Goal: Task Accomplishment & Management: Use online tool/utility

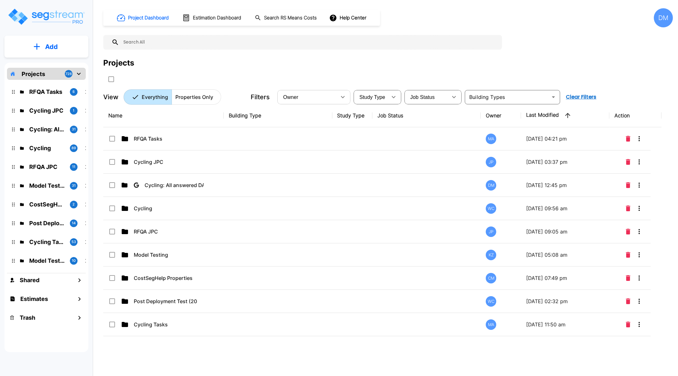
click at [343, 99] on icon "button" at bounding box center [343, 97] width 8 height 8
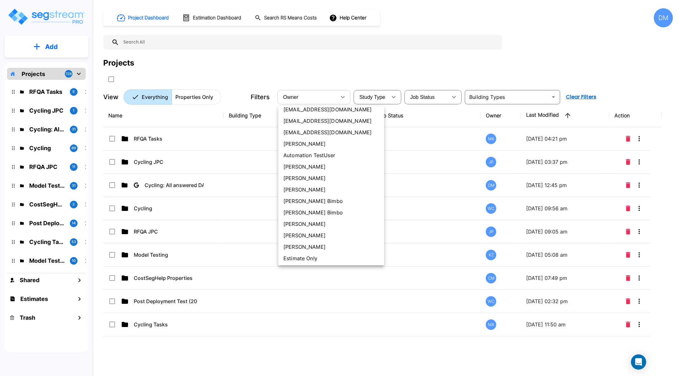
scroll to position [79, 0]
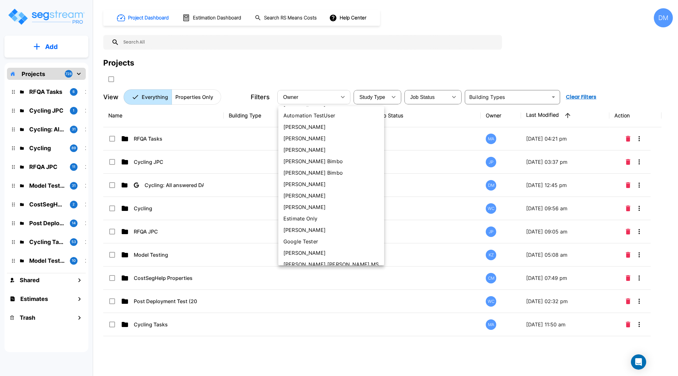
click at [316, 208] on li "[PERSON_NAME]" at bounding box center [331, 206] width 106 height 11
type input "61"
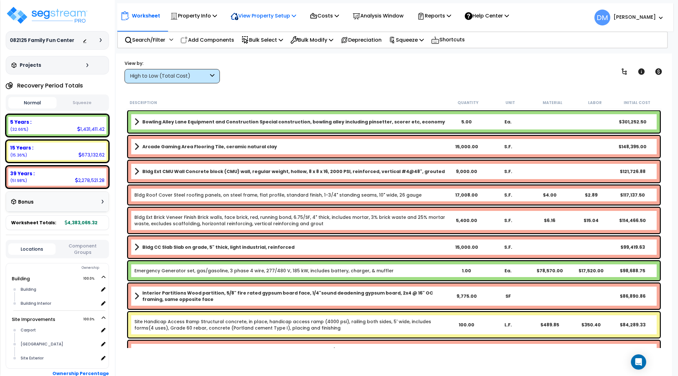
click at [273, 17] on p "View Property Setup" at bounding box center [263, 15] width 65 height 9
click at [293, 16] on p "View Property Setup" at bounding box center [263, 15] width 65 height 9
click at [279, 31] on link "Building Setup" at bounding box center [258, 30] width 63 height 13
click at [214, 15] on icon at bounding box center [215, 15] width 4 height 5
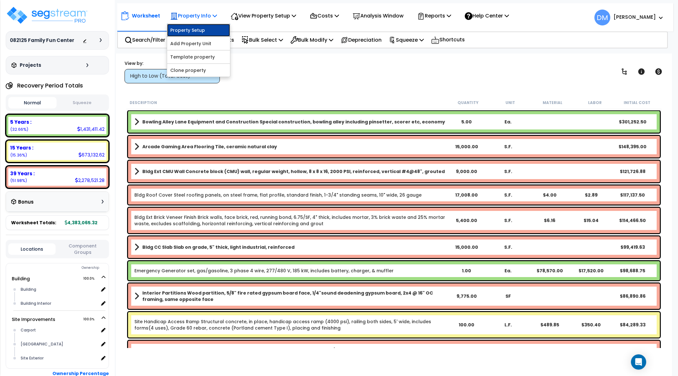
click at [204, 28] on link "Property Setup" at bounding box center [198, 30] width 63 height 13
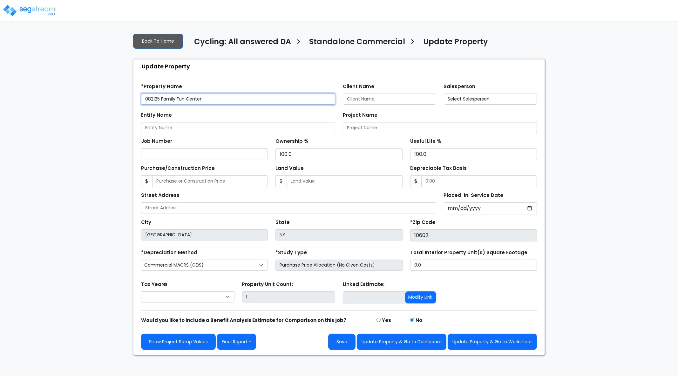
select select "2025"
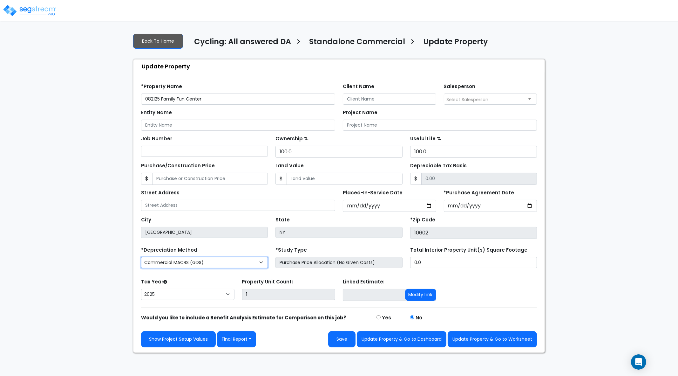
click at [254, 260] on select "Commercial MACRS (GDS) Residential Rental MACRS (GDS) Commercial MACRS (ADS) Co…" at bounding box center [204, 262] width 127 height 11
click at [218, 261] on select "Commercial MACRS (GDS) Residential Rental MACRS (GDS) Commercial MACRS (ADS) Co…" at bounding box center [204, 262] width 127 height 11
select select "CRM(_5"
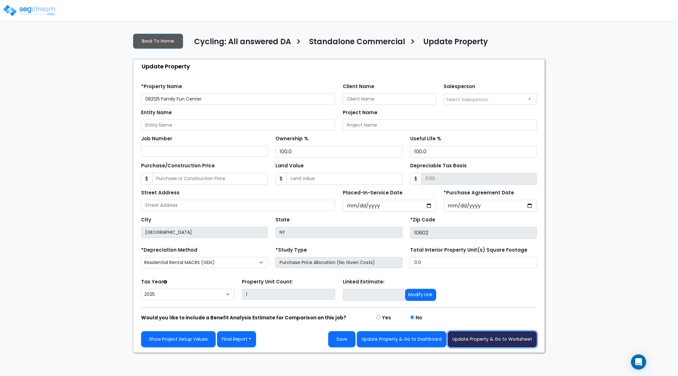
click at [502, 339] on button "Update Property & Go to Worksheet" at bounding box center [492, 339] width 89 height 16
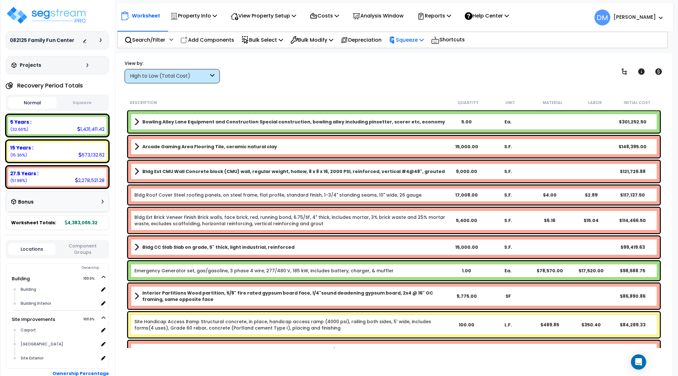
click at [417, 39] on p "Squeeze" at bounding box center [406, 40] width 35 height 9
click at [414, 56] on link "Squeeze" at bounding box center [417, 54] width 63 height 13
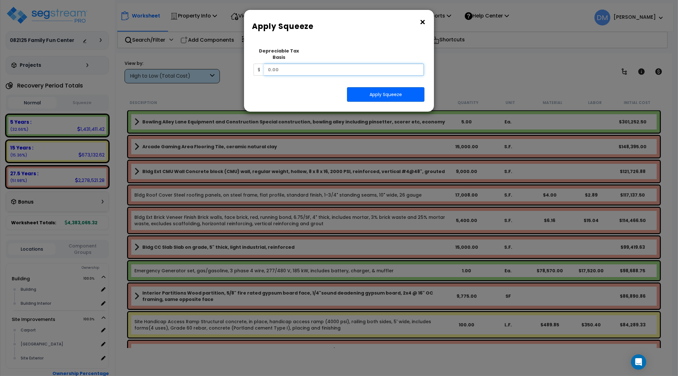
click at [391, 64] on input "text" at bounding box center [344, 70] width 160 height 12
type input "3,000,000"
click at [385, 87] on button "Apply Squeeze" at bounding box center [386, 94] width 78 height 15
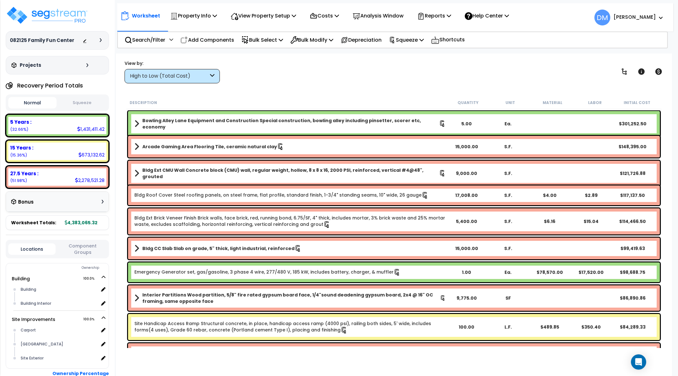
click at [468, 120] on div "5.00" at bounding box center [467, 123] width 42 height 6
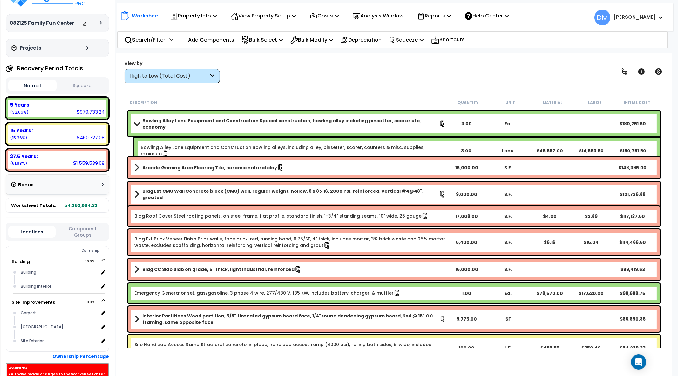
scroll to position [93, 0]
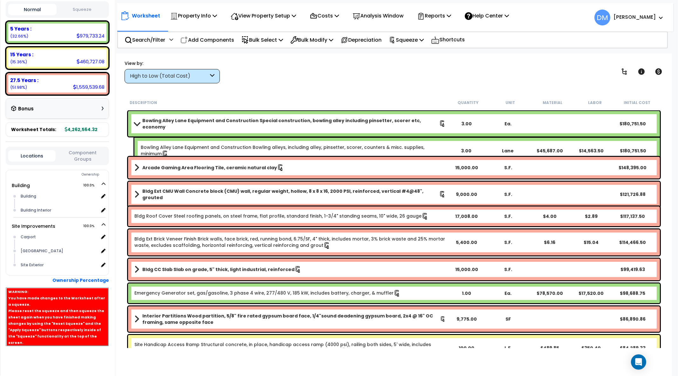
click at [400, 125] on link "Bowling Alley Lane Equipment and Construction Special construction, bowling all…" at bounding box center [289, 123] width 311 height 13
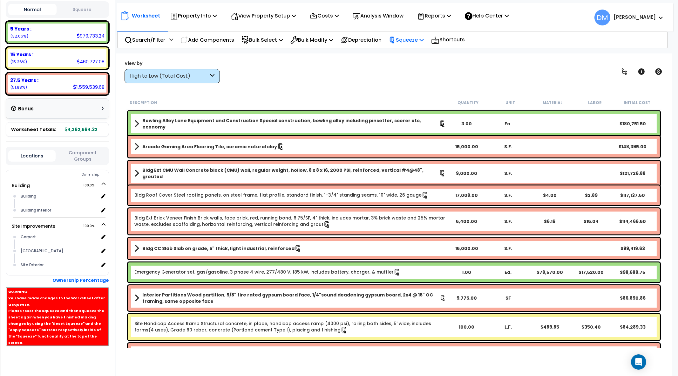
click at [419, 40] on p "Squeeze" at bounding box center [406, 40] width 35 height 9
click at [419, 50] on link "Re-squeeze" at bounding box center [417, 55] width 63 height 15
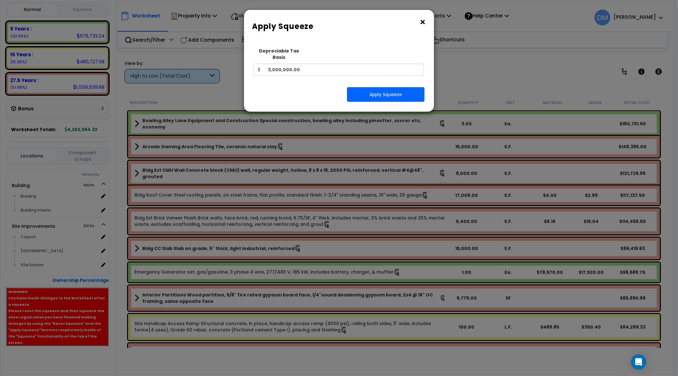
click at [422, 22] on button "×" at bounding box center [422, 22] width 7 height 10
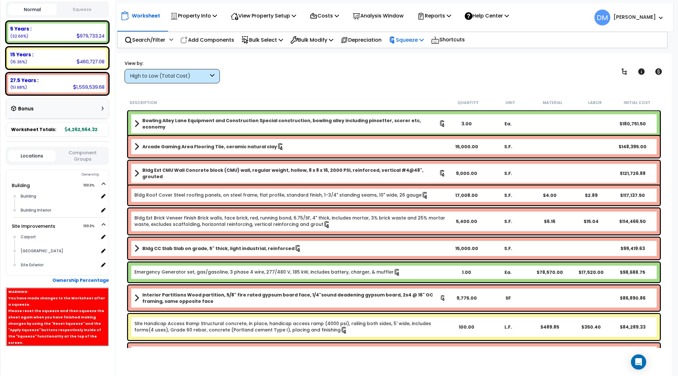
click at [423, 41] on p "Squeeze" at bounding box center [406, 40] width 35 height 9
click at [440, 55] on link "Re-squeeze" at bounding box center [417, 55] width 63 height 15
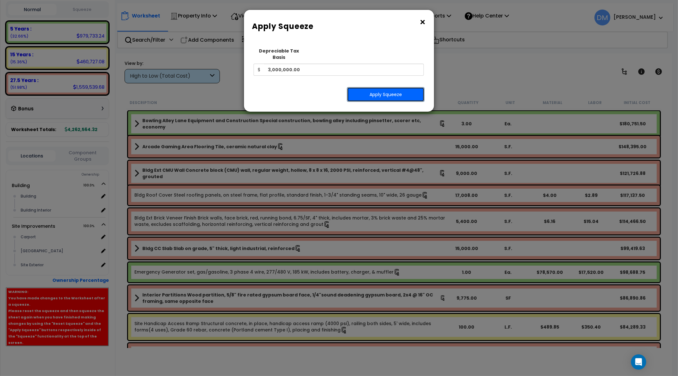
click at [402, 87] on button "Apply Squeeze" at bounding box center [386, 94] width 78 height 15
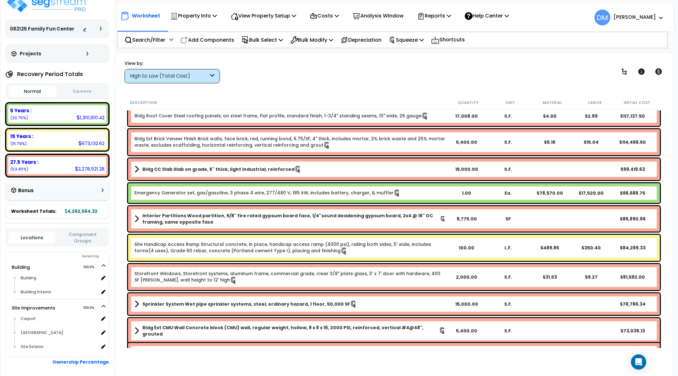
scroll to position [37, 0]
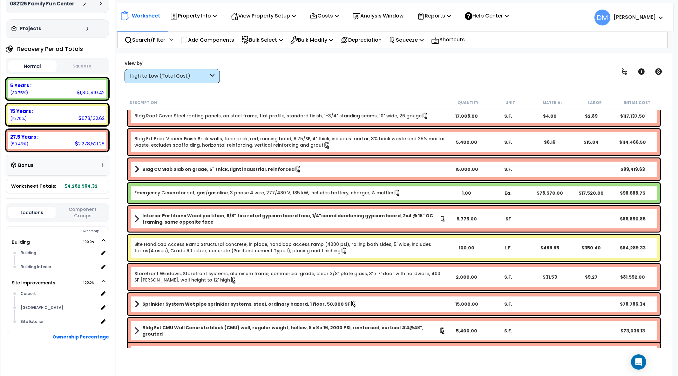
click at [59, 161] on div "Bonus" at bounding box center [57, 165] width 92 height 12
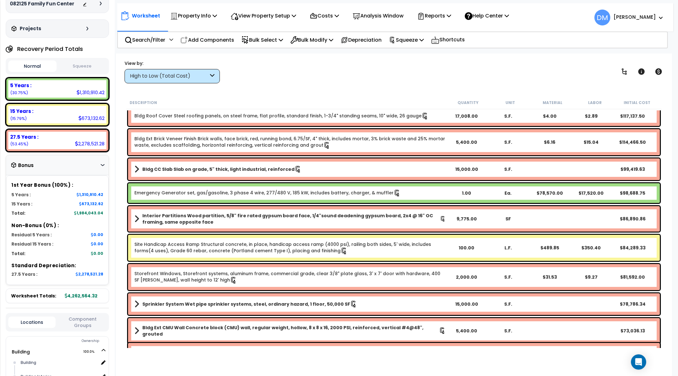
click at [59, 161] on div "Bonus" at bounding box center [57, 165] width 92 height 12
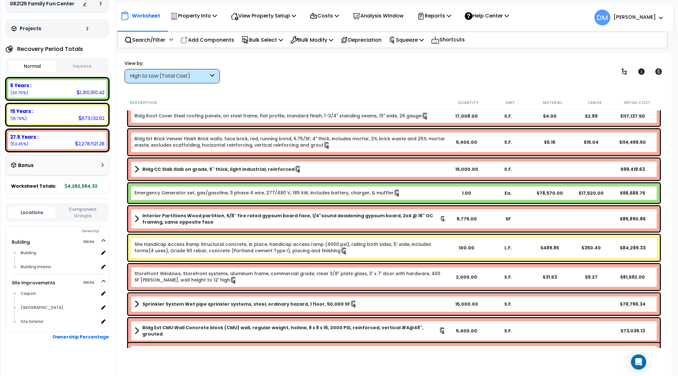
click at [75, 66] on button "Squeeze" at bounding box center [82, 66] width 48 height 11
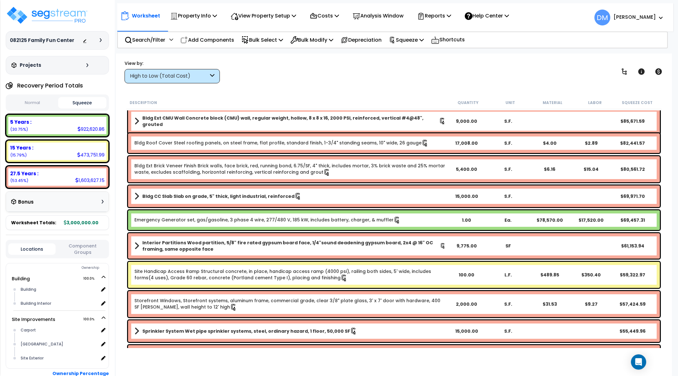
scroll to position [0, 0]
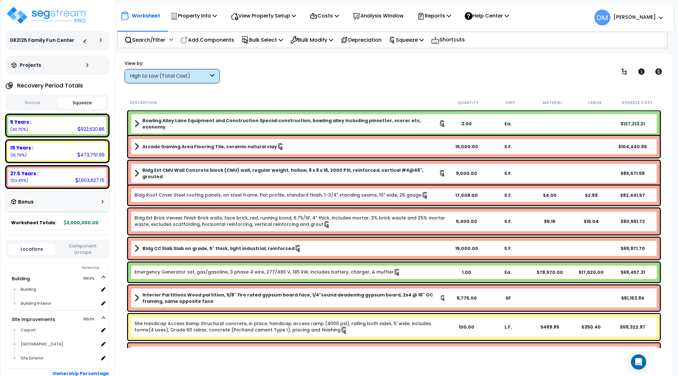
click at [308, 171] on b "Bldg Ext CMU Wall Concrete block (CMU) wall, regular weight, hollow, 8 x 8 x 16…" at bounding box center [290, 173] width 297 height 13
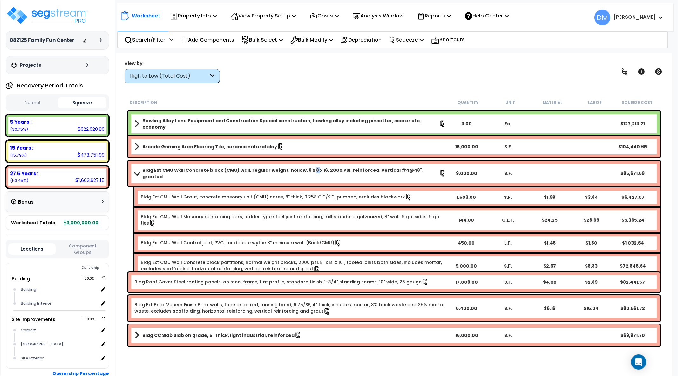
click at [308, 171] on b "Bldg Ext CMU Wall Concrete block (CMU) wall, regular weight, hollow, 8 x 8 x 16…" at bounding box center [290, 173] width 297 height 13
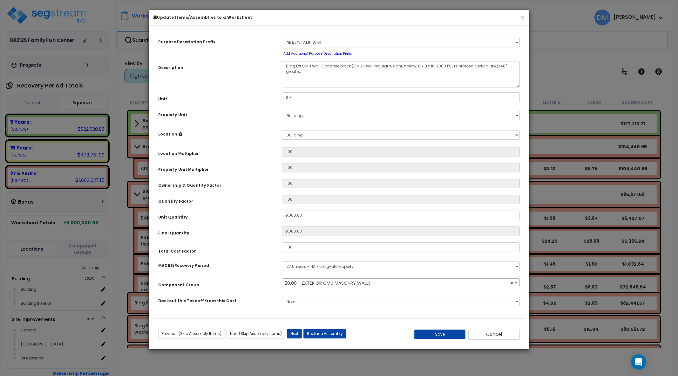
select select "11103"
click at [362, 264] on select "Select MACRS/Recovery Period 5 Years - 57.0 - Distributive Trades & Services 5 …" at bounding box center [401, 266] width 238 height 10
select select "3668"
click at [282, 261] on select "Select MACRS/Recovery Period 5 Years - 57.0 - Distributive Trades & Services 5 …" at bounding box center [401, 266] width 238 height 10
click at [329, 283] on span "Select Component Group" at bounding box center [314, 283] width 58 height 6
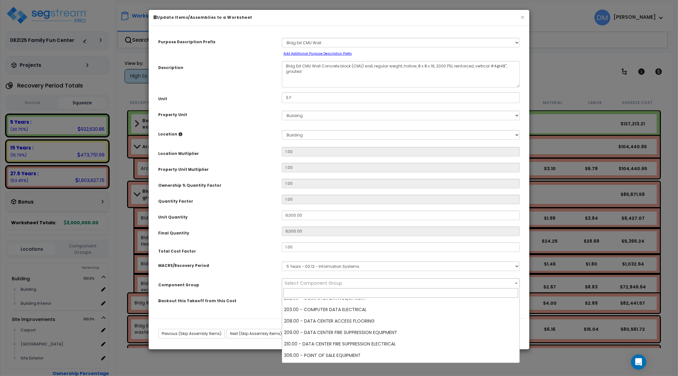
scroll to position [279, 0]
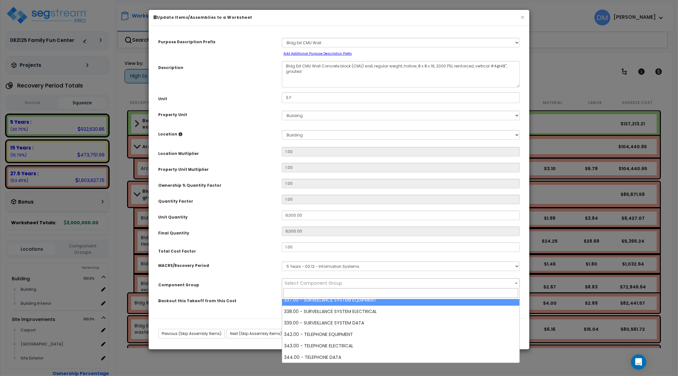
click at [342, 266] on select "Select MACRS/Recovery Period 5 Years - 57.0 - Distributive Trades & Services 5 …" at bounding box center [401, 266] width 238 height 10
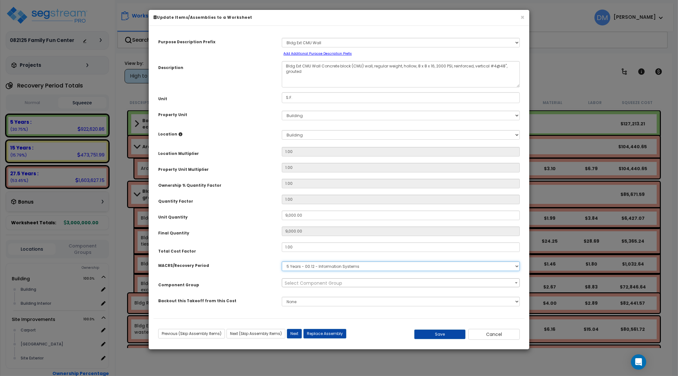
click at [342, 266] on select "Select MACRS/Recovery Period 5 Years - 57.0 - Distributive Trades & Services 5 …" at bounding box center [401, 266] width 238 height 10
click at [521, 17] on button "×" at bounding box center [522, 17] width 4 height 7
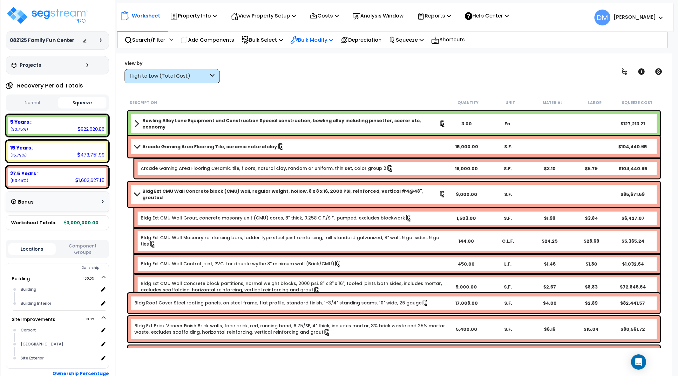
click at [311, 36] on p "Bulk Modify" at bounding box center [311, 40] width 43 height 9
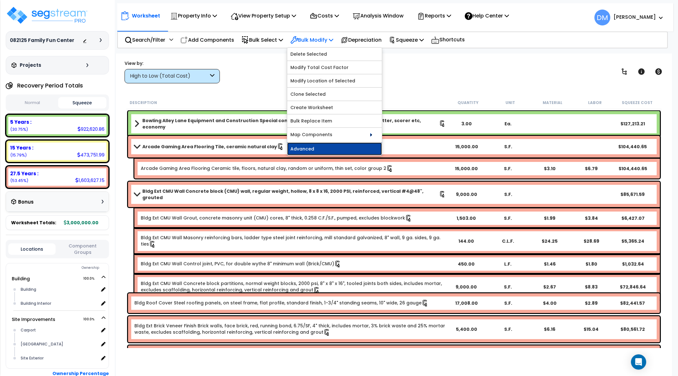
click at [320, 148] on link "Advanced" at bounding box center [334, 148] width 95 height 13
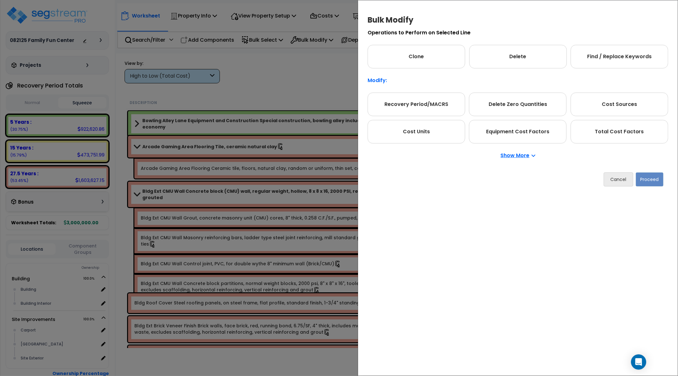
click at [511, 158] on p "Show More" at bounding box center [518, 155] width 35 height 5
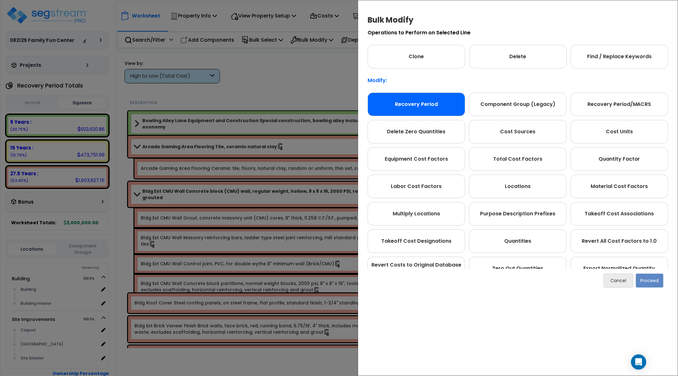
click at [419, 105] on div "Recovery Period" at bounding box center [417, 104] width 98 height 24
click at [613, 279] on button "Cancel" at bounding box center [619, 280] width 30 height 14
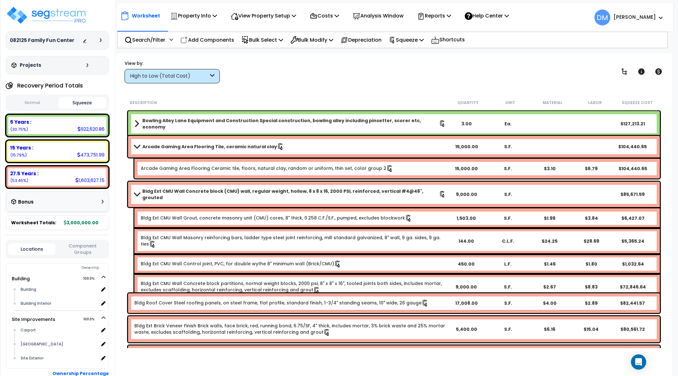
click at [287, 189] on b "Bldg Ext CMU Wall Concrete block (CMU) wall, regular weight, hollow, 8 x 8 x 16…" at bounding box center [290, 194] width 297 height 13
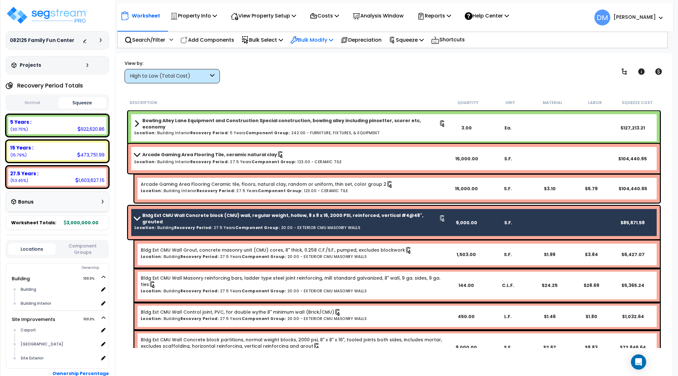
click at [319, 36] on p "Bulk Modify" at bounding box center [311, 40] width 43 height 9
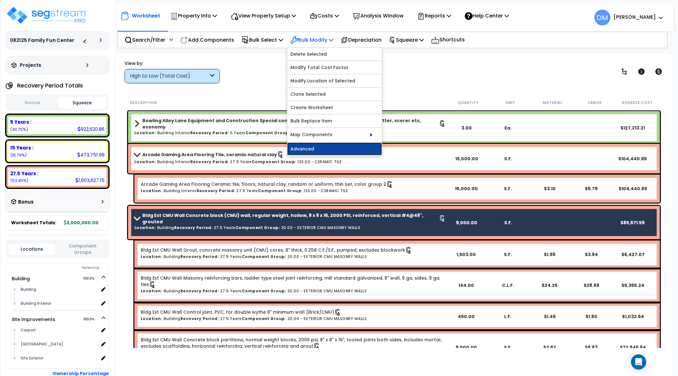
click at [325, 144] on link "Advanced" at bounding box center [334, 148] width 95 height 13
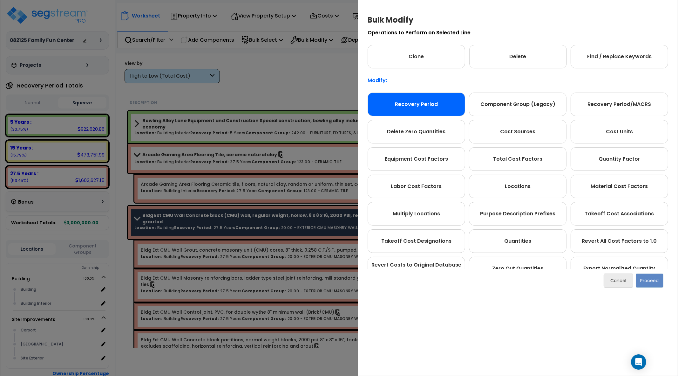
click at [421, 107] on div "Recovery Period" at bounding box center [417, 104] width 98 height 24
click at [646, 277] on button "Proceed" at bounding box center [650, 280] width 28 height 14
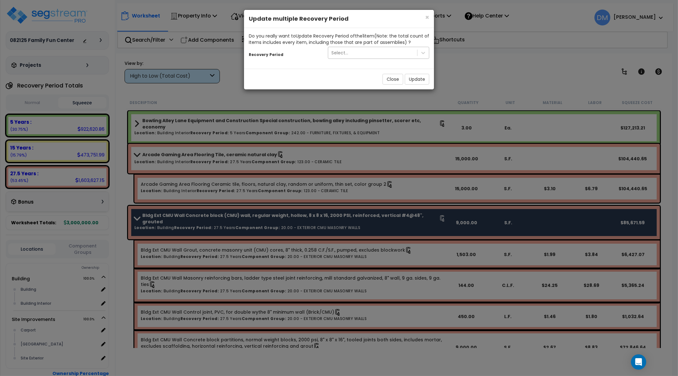
click at [402, 52] on div "Select..." at bounding box center [372, 53] width 89 height 10
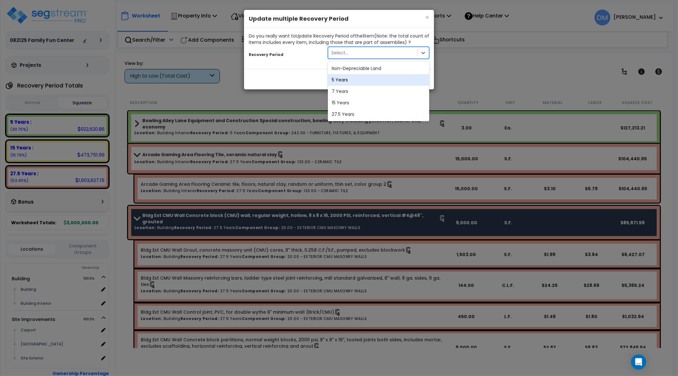
click at [365, 77] on div "5 Years" at bounding box center [378, 79] width 101 height 11
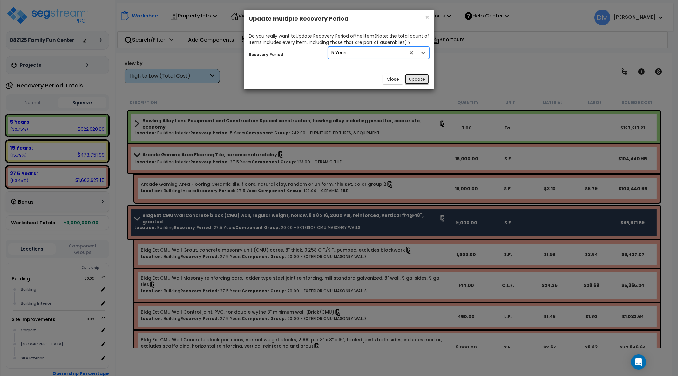
click at [418, 79] on button "Update" at bounding box center [417, 79] width 24 height 11
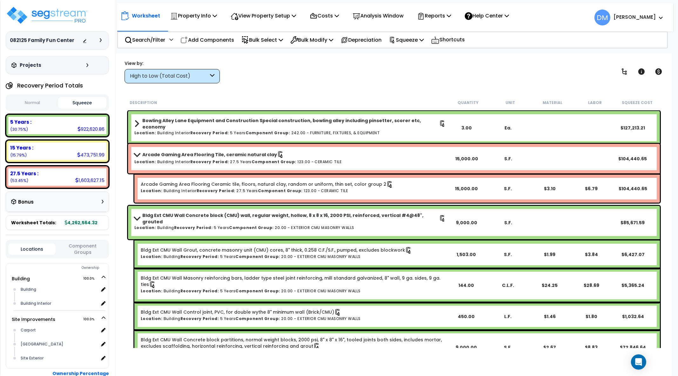
click at [336, 225] on h6 "Location: Building Recovery Period: 5 Years Component Group: 20.00 - EXTERIOR C…" at bounding box center [289, 227] width 311 height 4
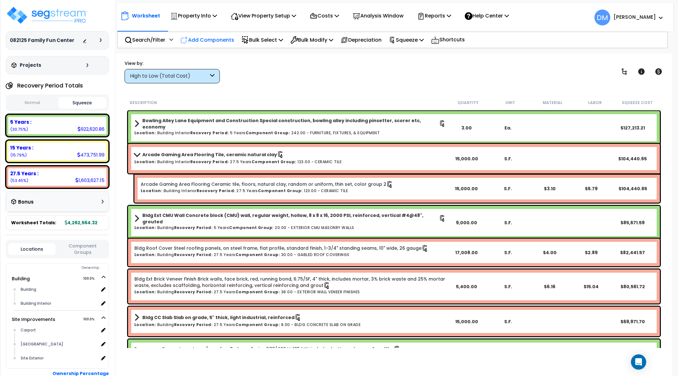
click at [211, 34] on div "Add Components" at bounding box center [207, 39] width 61 height 15
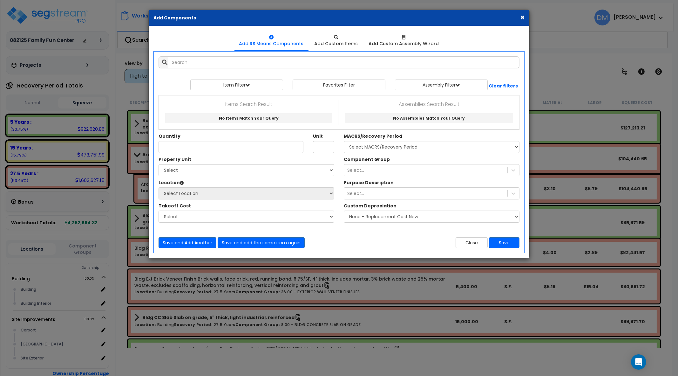
click at [370, 153] on div "Quantity Unit MACRS/Recovery Period" at bounding box center [339, 125] width 370 height 61
click at [373, 150] on select "Select MACRS/Recovery Period 5 Years - 57.0 - Distributive Trades & Services 5 …" at bounding box center [432, 147] width 176 height 12
select select "3669"
click at [344, 141] on select "Select MACRS/Recovery Period 5 Years - 57.0 - Distributive Trades & Services 5 …" at bounding box center [432, 147] width 176 height 12
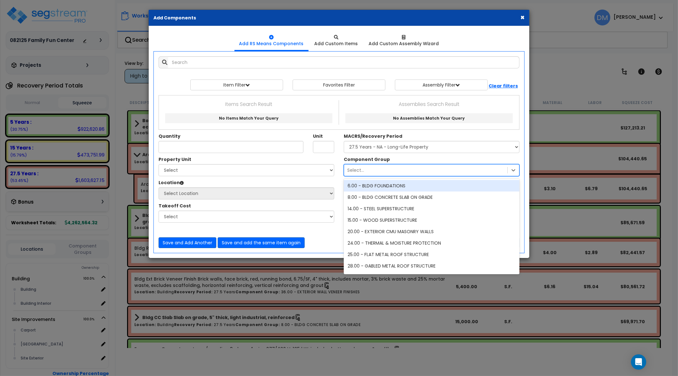
click at [407, 164] on div "Select..." at bounding box center [432, 170] width 176 height 12
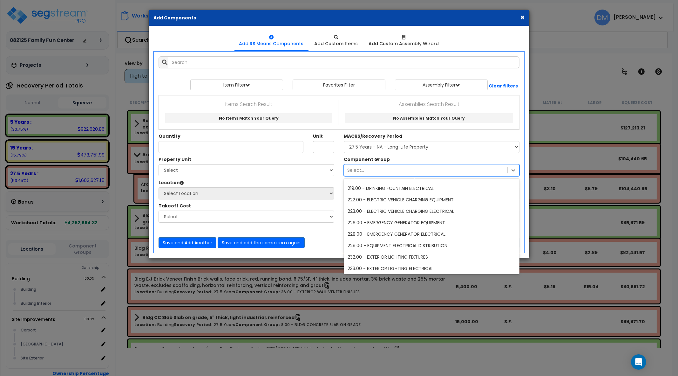
scroll to position [889, 0]
click at [438, 198] on div "222.00 - ELECTRIC VEHICLE CHARGING EQUIPMENT" at bounding box center [432, 199] width 176 height 11
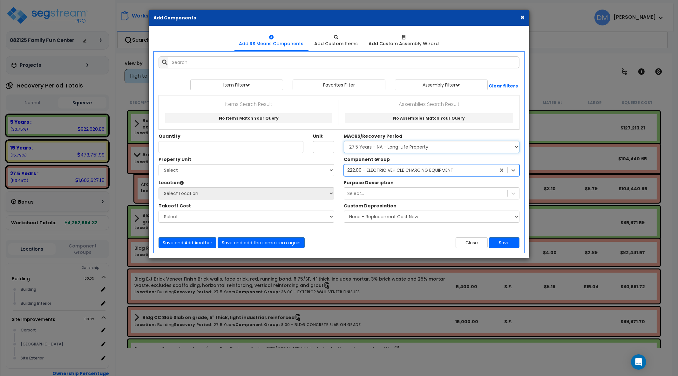
click at [381, 148] on select "Select MACRS/Recovery Period 5 Years - 57.0 - Distributive Trades & Services 5 …" at bounding box center [432, 147] width 176 height 12
click at [344, 141] on select "Select MACRS/Recovery Period 5 Years - 57.0 - Distributive Trades & Services 5 …" at bounding box center [432, 147] width 176 height 12
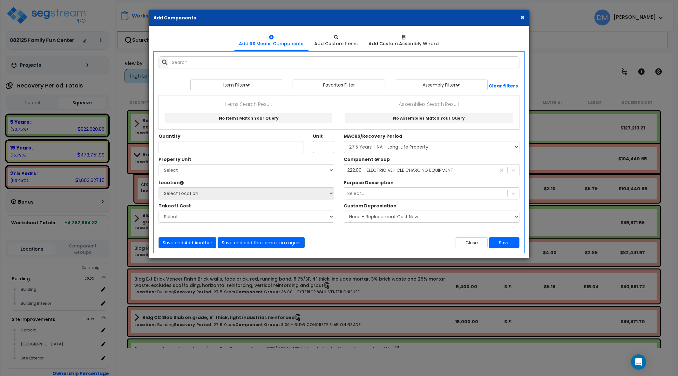
click at [373, 168] on div "222.00 - ELECTRIC VEHICLE CHARGING EQUIPMENT" at bounding box center [400, 170] width 106 height 6
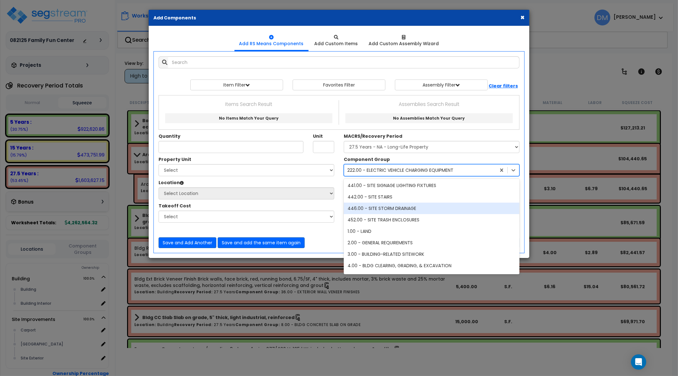
scroll to position [1585, 0]
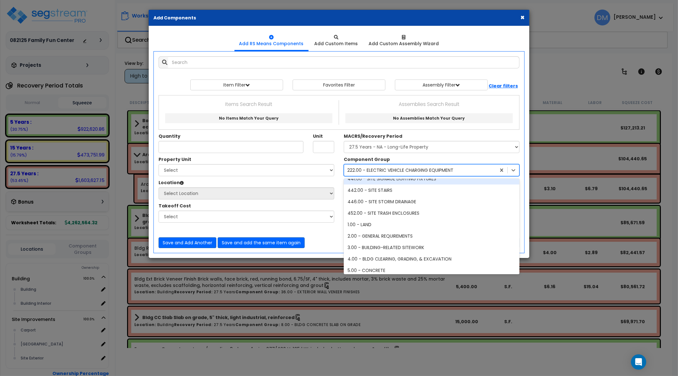
click at [461, 37] on ul "Add RS Means Components Add Custom Items Add Custom Assembly Wizard" at bounding box center [338, 41] width 371 height 20
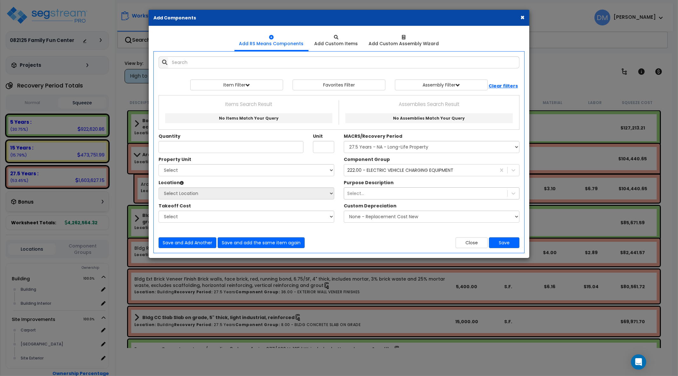
click at [367, 191] on div "Select..." at bounding box center [425, 193] width 163 height 10
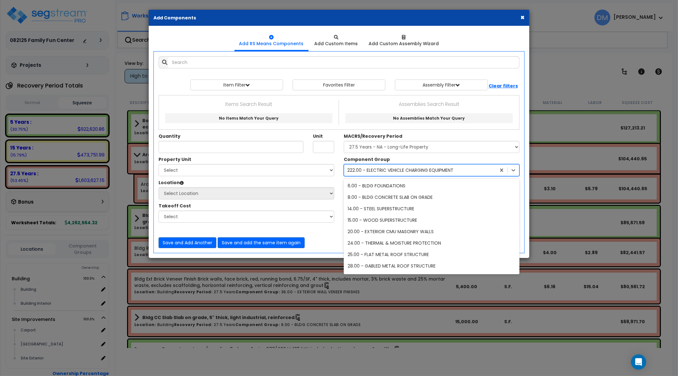
click at [380, 171] on div "222.00 - ELECTRIC VEHICLE CHARGING EQUIPMENT" at bounding box center [400, 170] width 106 height 6
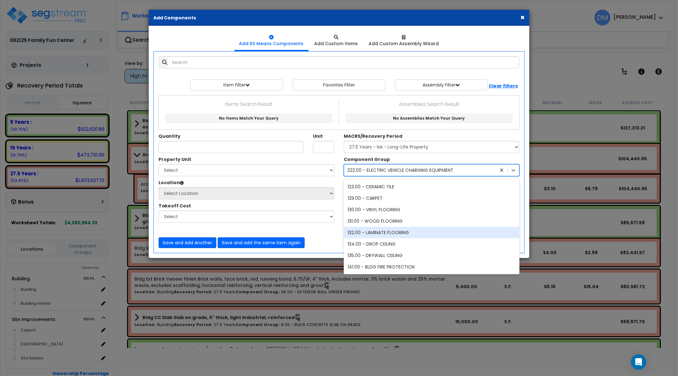
scroll to position [478, 0]
click at [379, 231] on div "132.00 - LAMINATE FLOORING" at bounding box center [432, 233] width 176 height 11
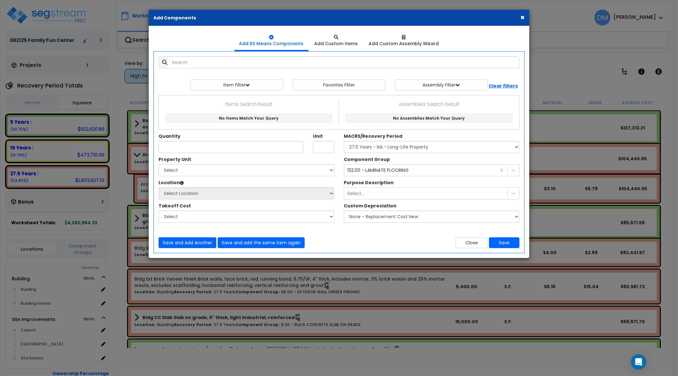
click at [419, 183] on div "Purpose Description Select..." at bounding box center [431, 189] width 185 height 20
click at [478, 240] on button "Close" at bounding box center [472, 242] width 32 height 11
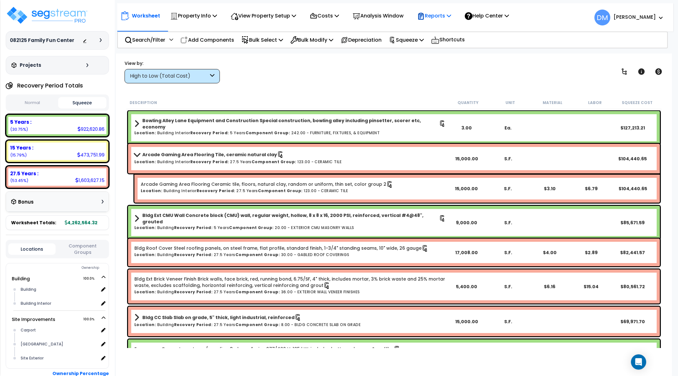
click at [451, 11] on p "Reports" at bounding box center [434, 15] width 34 height 9
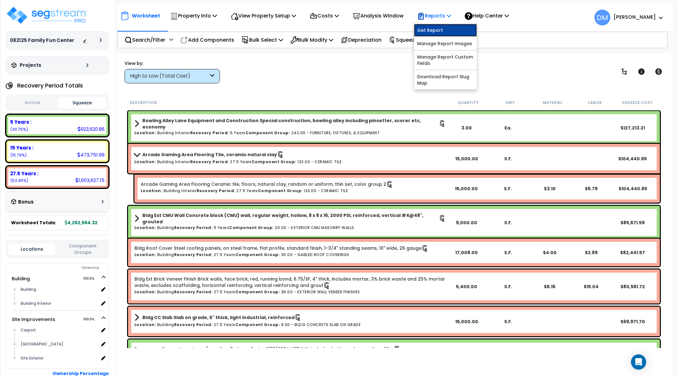
click at [444, 29] on link "Get Report" at bounding box center [445, 30] width 63 height 13
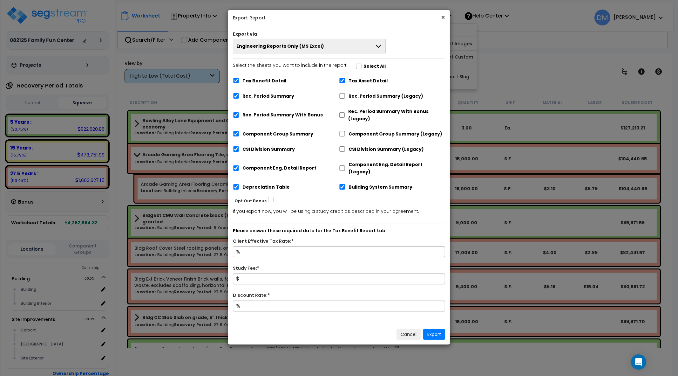
click at [443, 16] on button "×" at bounding box center [443, 17] width 4 height 7
